Goal: Check status: Check status

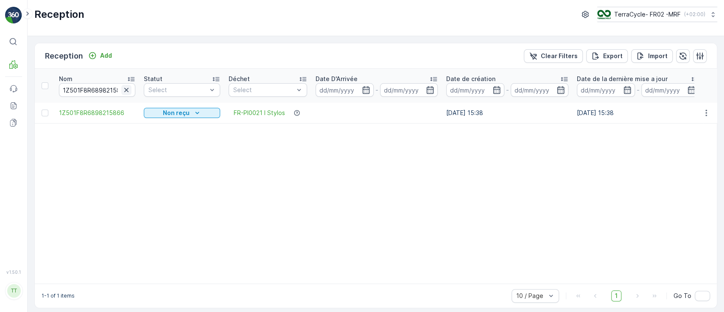
click at [126, 89] on icon "button" at bounding box center [126, 90] width 4 height 4
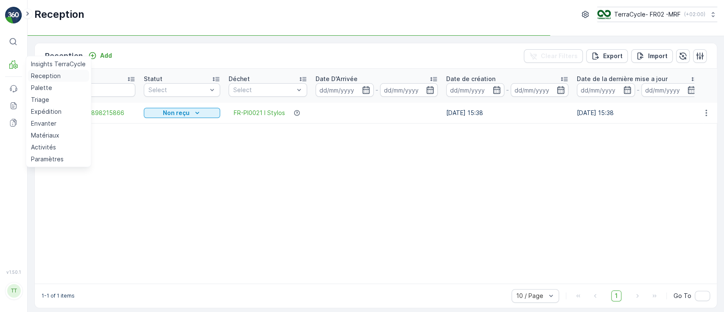
click at [37, 76] on p "Reception" at bounding box center [46, 76] width 30 height 8
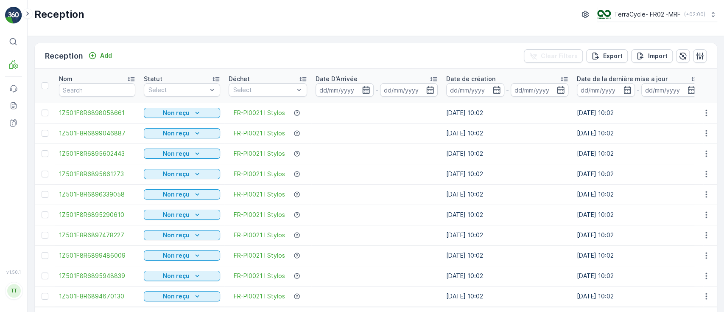
click at [363, 90] on icon "button" at bounding box center [366, 90] width 8 height 8
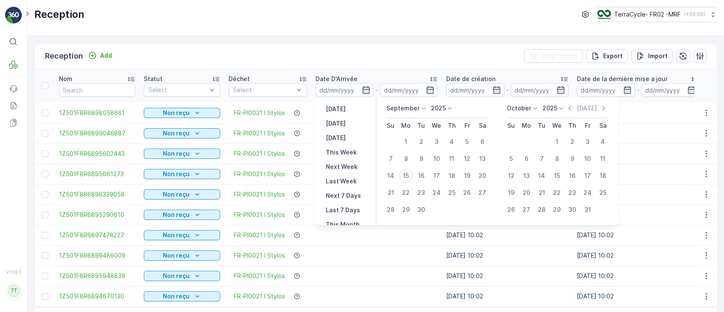
click at [406, 174] on div "15" at bounding box center [406, 176] width 14 height 14
type input "[DATE]"
click at [404, 173] on div "15" at bounding box center [406, 176] width 14 height 14
type input "[DATE]"
click at [404, 173] on div "15" at bounding box center [406, 176] width 14 height 14
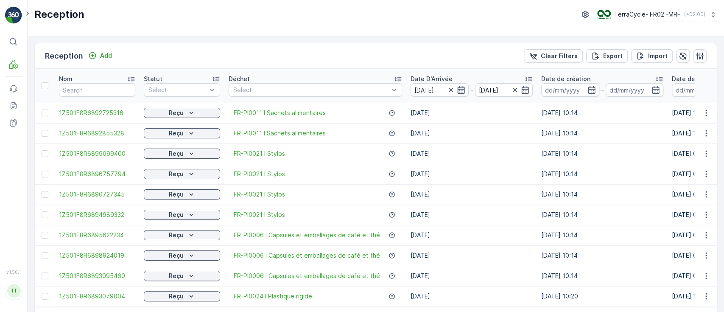
click at [457, 90] on icon "button" at bounding box center [461, 90] width 8 height 8
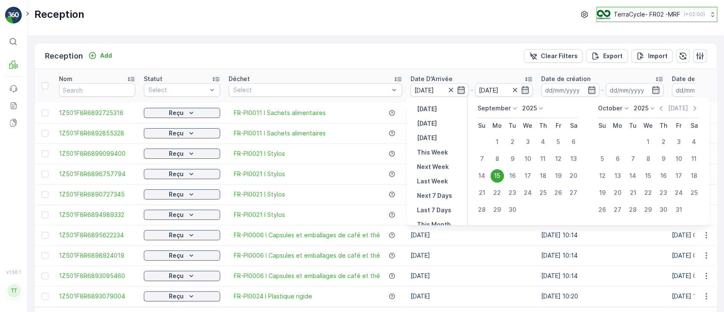
click at [623, 11] on p "TerraCycle- FR02 -MRF" at bounding box center [647, 14] width 67 height 8
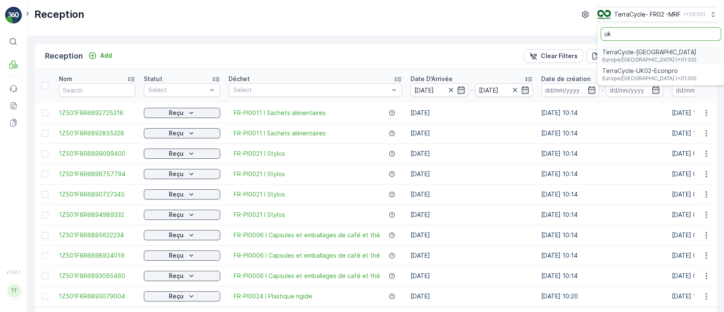
type input "uk"
click at [623, 75] on span "Europe/London (+01:00)" at bounding box center [649, 78] width 94 height 7
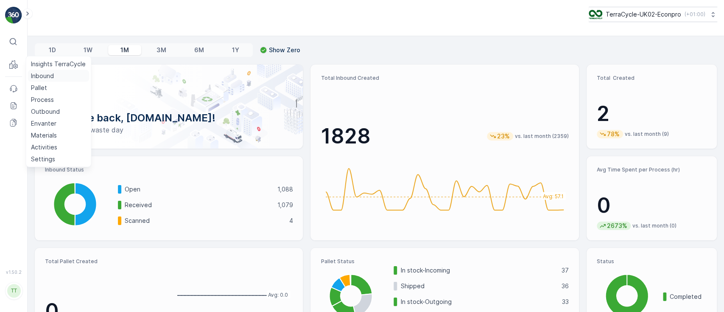
click at [34, 77] on p "Inbound" at bounding box center [42, 76] width 23 height 8
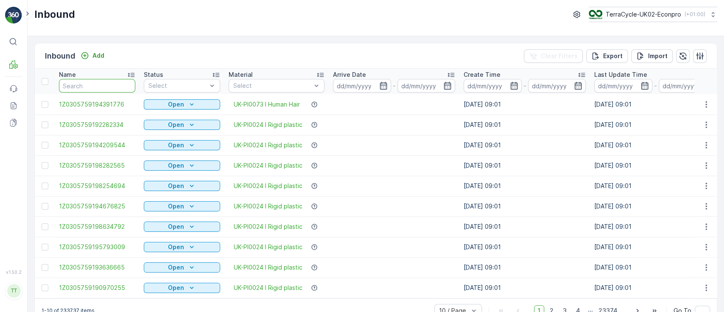
click at [77, 87] on input "text" at bounding box center [97, 86] width 76 height 14
paste input "791930626556"
type input "791930626556"
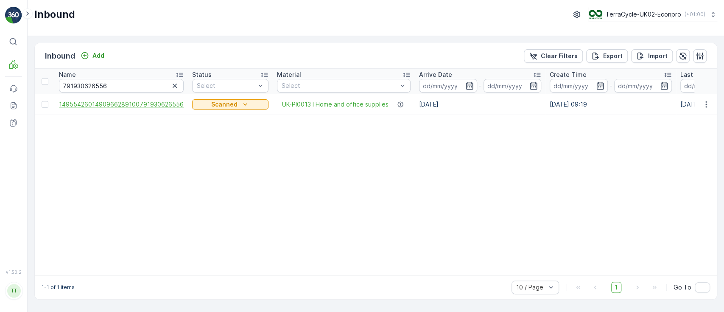
click at [130, 102] on span "1495542601490966289100791930626556" at bounding box center [121, 104] width 125 height 8
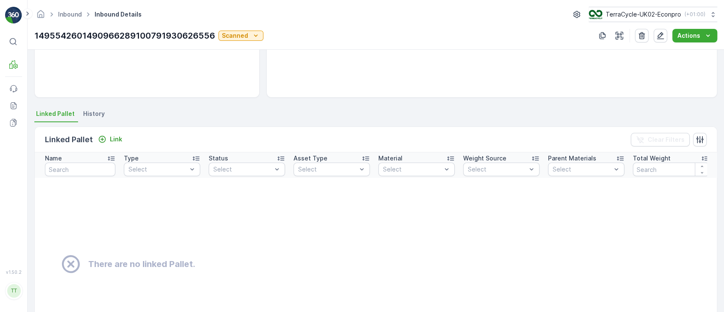
scroll to position [170, 0]
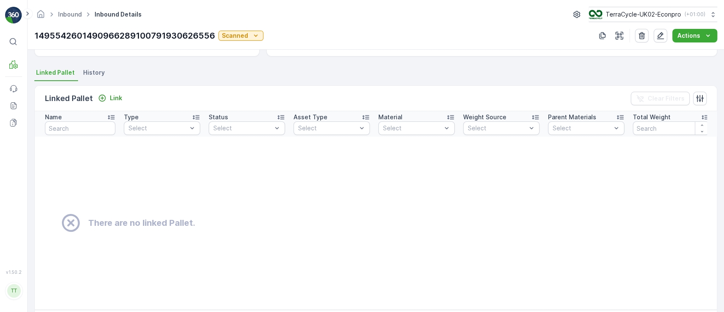
click at [95, 74] on span "History" at bounding box center [94, 72] width 22 height 8
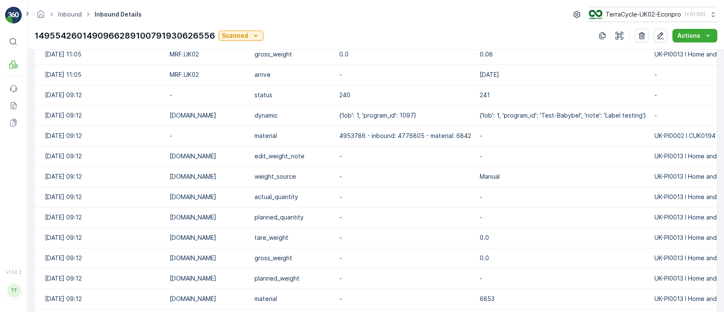
scroll to position [226, 0]
